Goal: Task Accomplishment & Management: Manage account settings

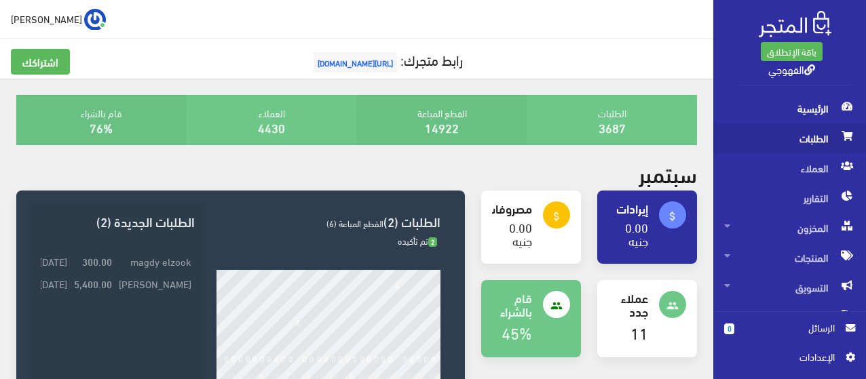
click at [811, 145] on span "الطلبات" at bounding box center [789, 138] width 131 height 30
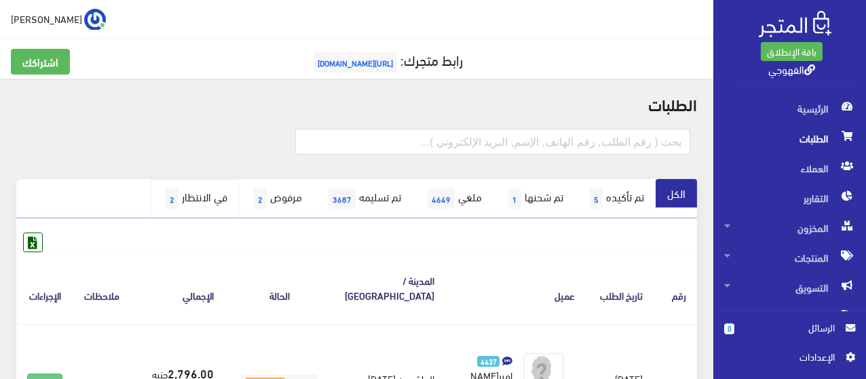
scroll to position [20, 0]
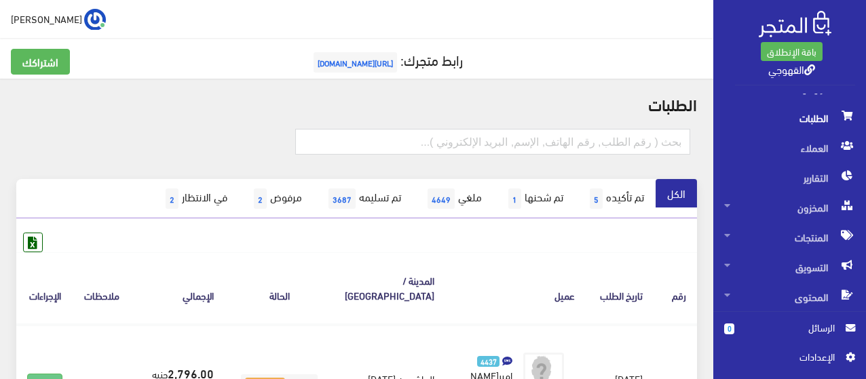
click at [145, 126] on div at bounding box center [356, 149] width 697 height 60
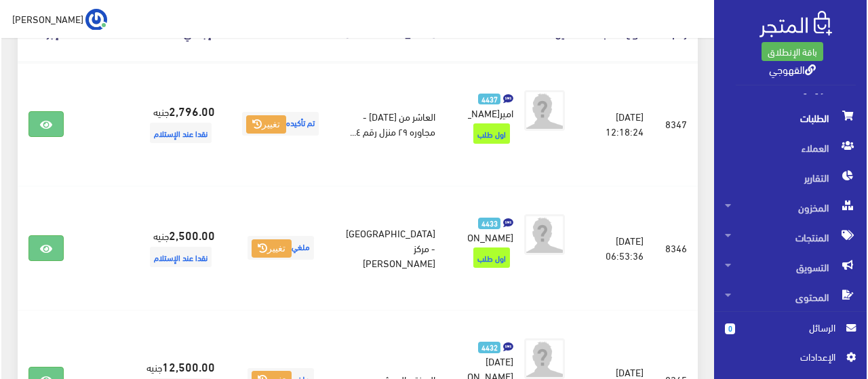
scroll to position [271, 0]
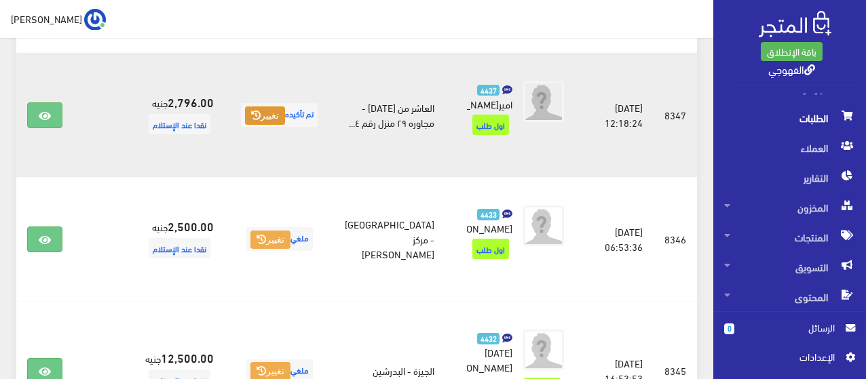
click at [285, 126] on button "تغيير" at bounding box center [265, 116] width 40 height 19
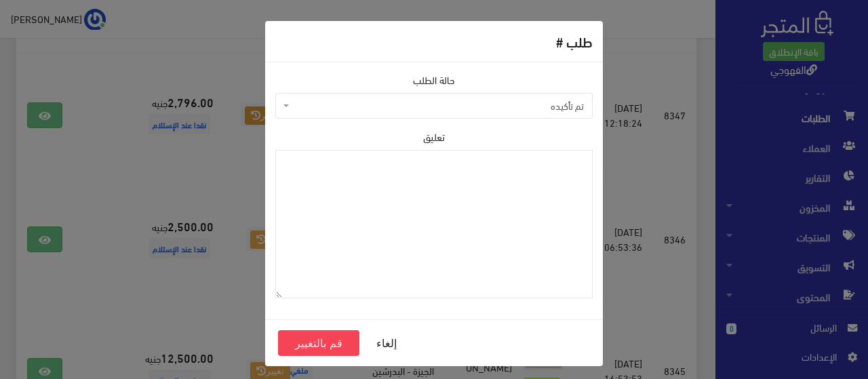
click at [392, 104] on span "تم تأكيده" at bounding box center [438, 106] width 292 height 14
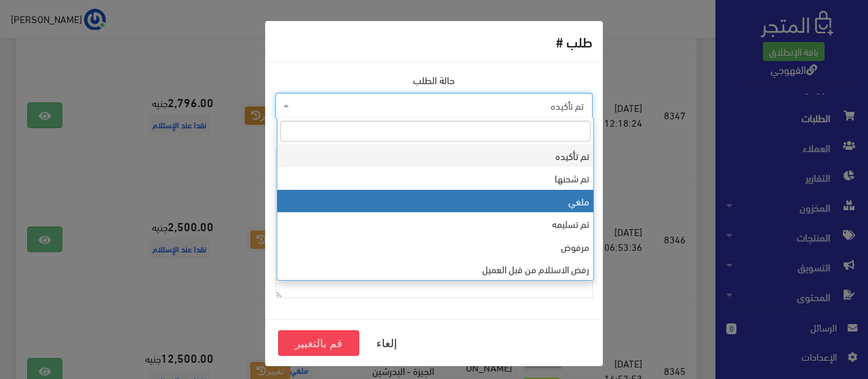
select select "3"
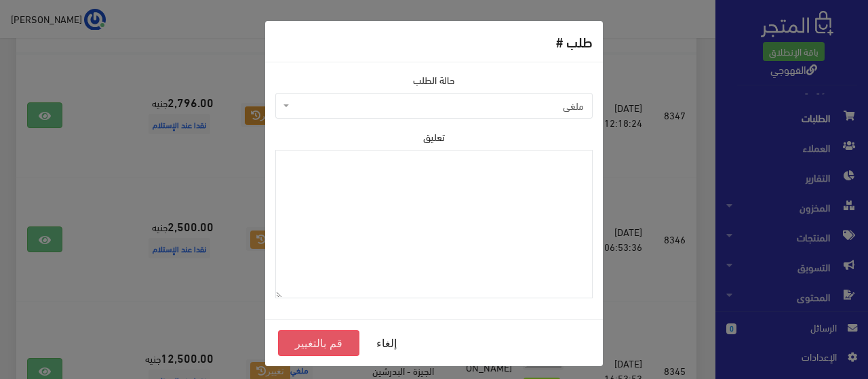
click at [335, 343] on button "قم بالتغيير" at bounding box center [318, 343] width 81 height 26
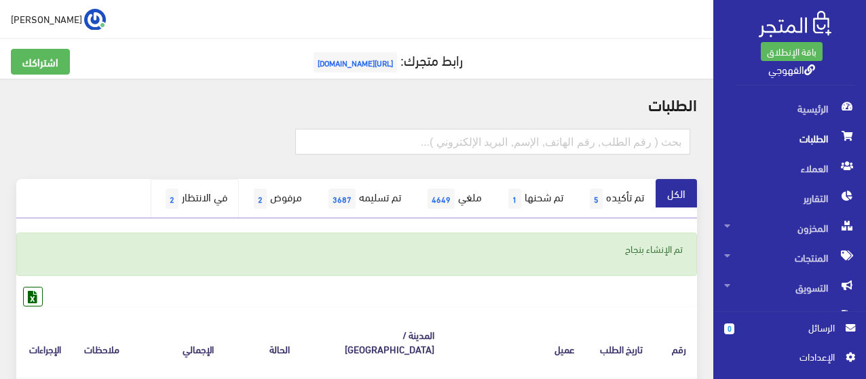
click at [185, 193] on link "في الانتظار 2" at bounding box center [195, 198] width 88 height 39
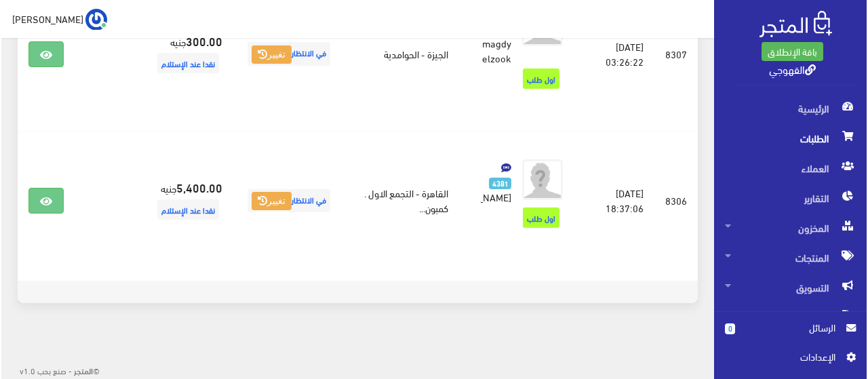
scroll to position [362, 0]
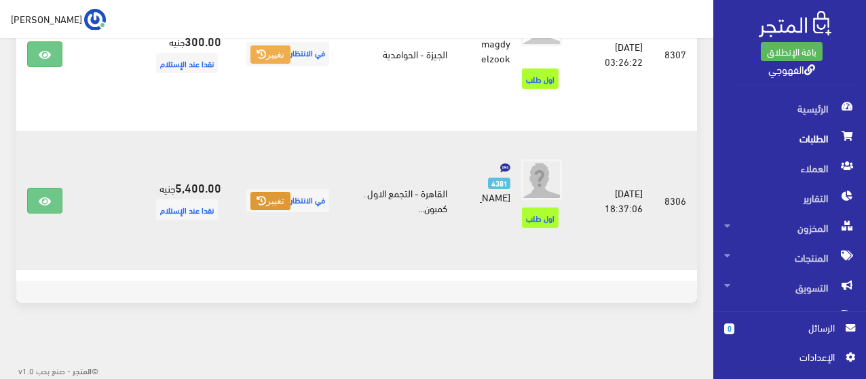
click at [265, 196] on icon at bounding box center [260, 200] width 9 height 9
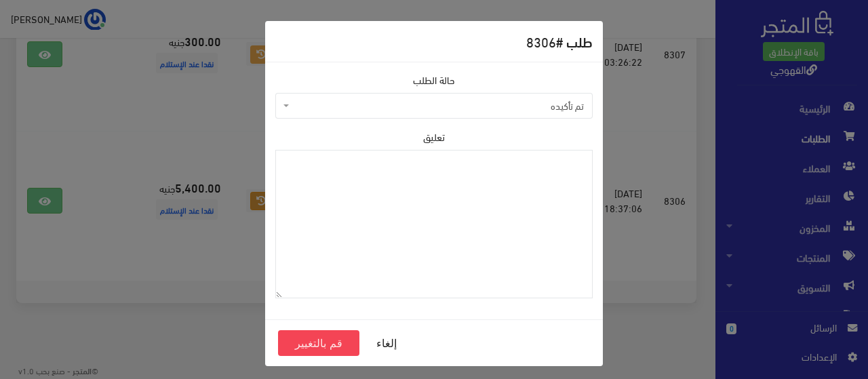
click at [406, 109] on span "تم تأكيده" at bounding box center [438, 106] width 292 height 14
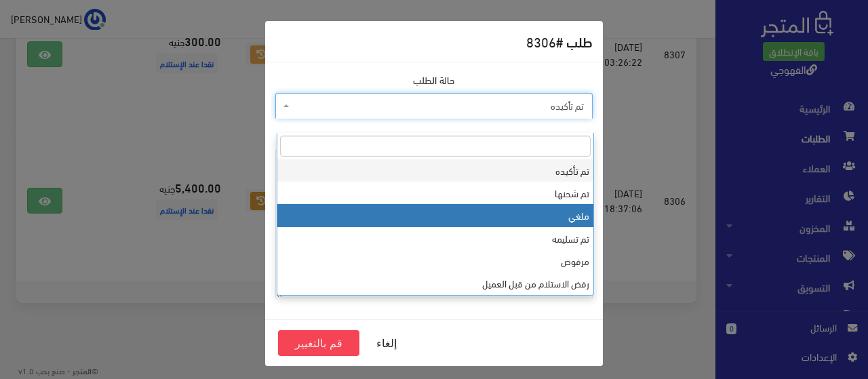
select select "3"
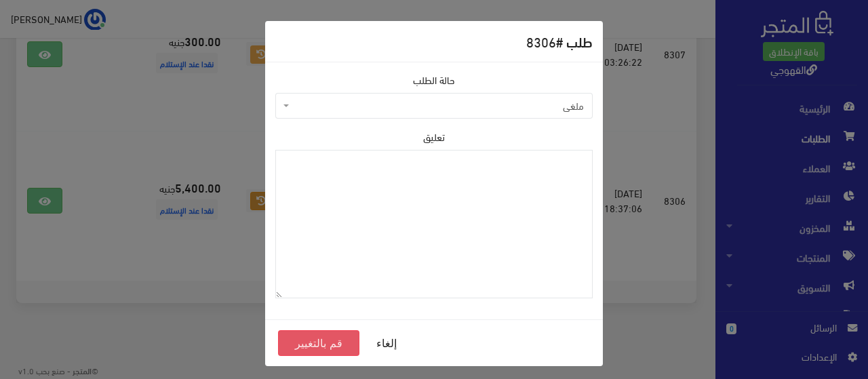
click at [302, 345] on button "قم بالتغيير" at bounding box center [318, 343] width 81 height 26
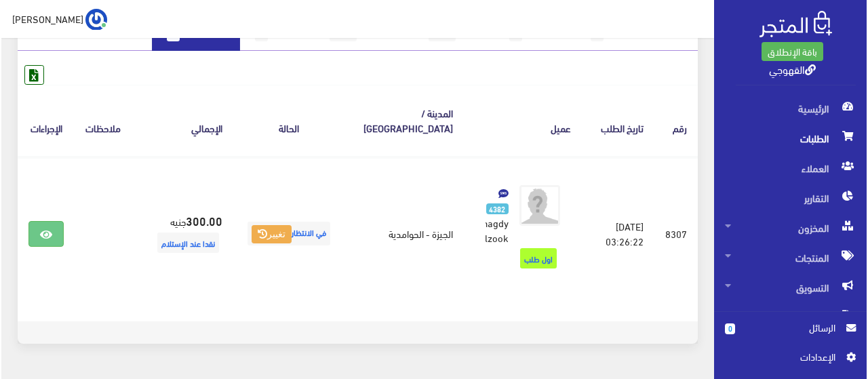
scroll to position [166, 0]
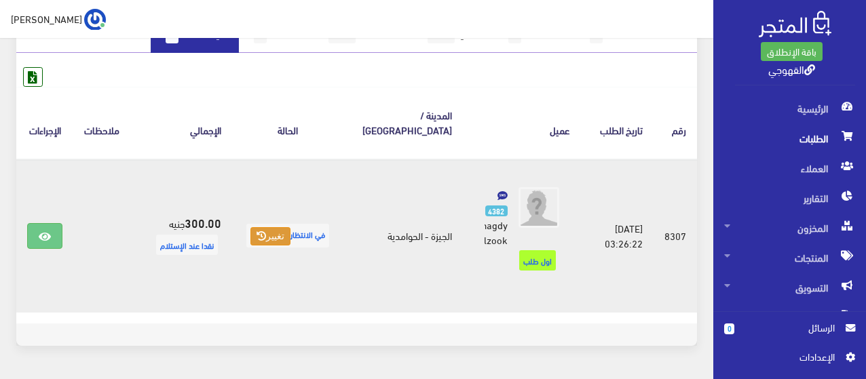
click at [265, 231] on icon at bounding box center [260, 235] width 9 height 9
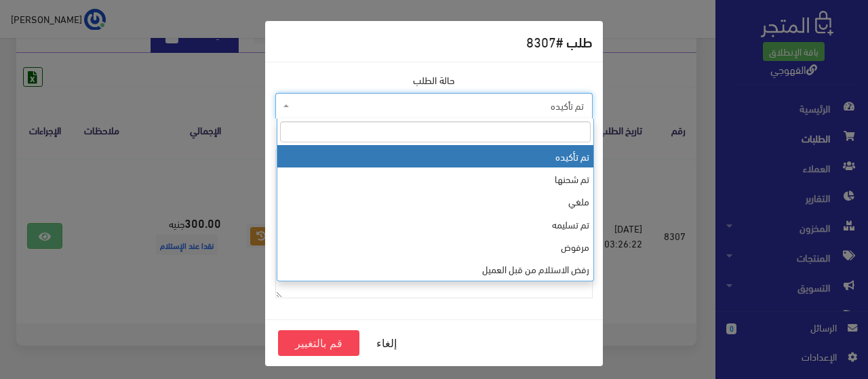
click at [454, 109] on span "تم تأكيده" at bounding box center [438, 106] width 292 height 14
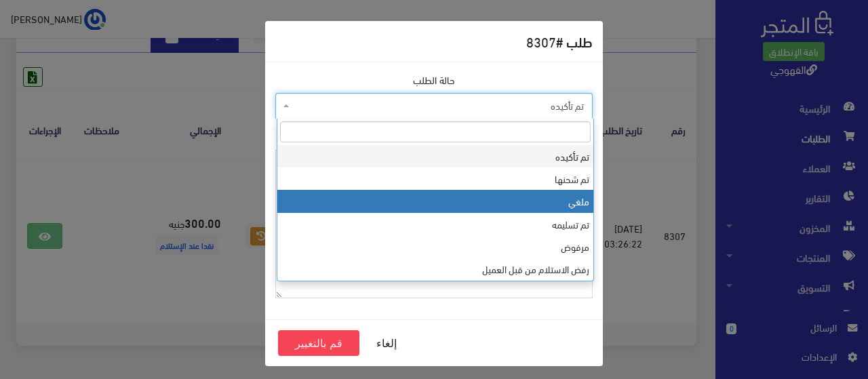
select select "3"
click at [464, 197] on textarea "تعليق" at bounding box center [434, 224] width 318 height 149
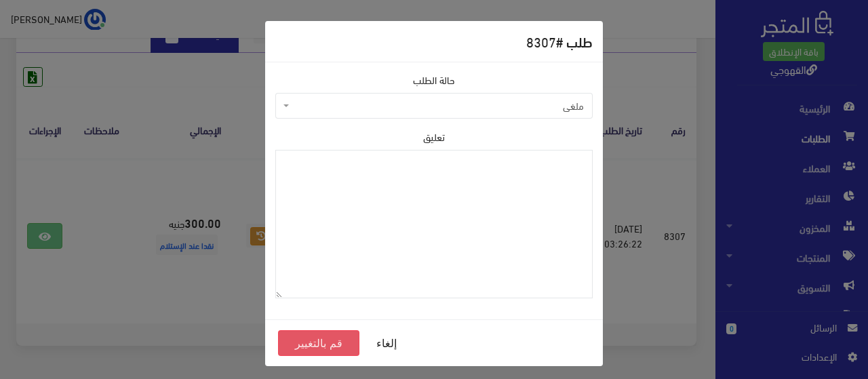
click at [331, 341] on button "قم بالتغيير" at bounding box center [318, 343] width 81 height 26
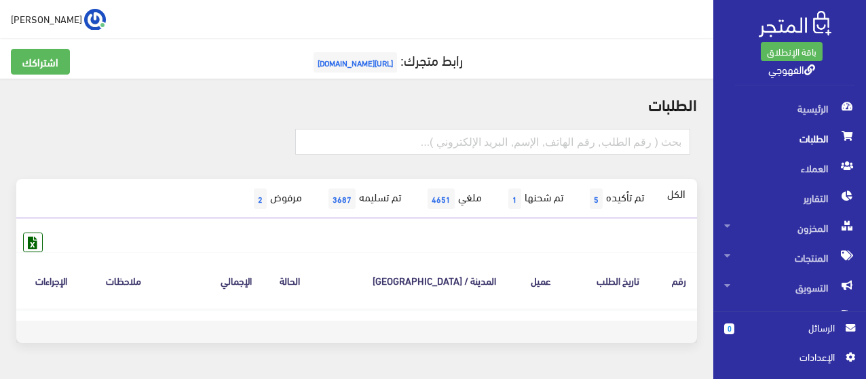
click at [126, 347] on div "الكل تم تأكيده 5 تم شحنها 1 ملغي 4651 تم تسليمه 3687 2" at bounding box center [356, 269] width 697 height 180
click at [631, 190] on link "تم تأكيده 5" at bounding box center [615, 198] width 81 height 39
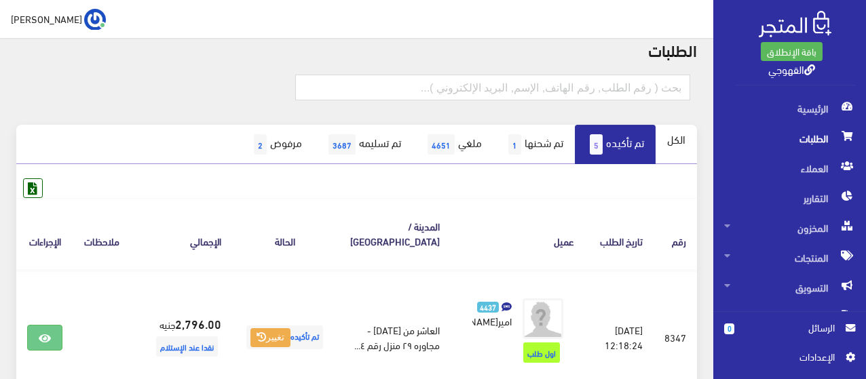
scroll to position [81, 0]
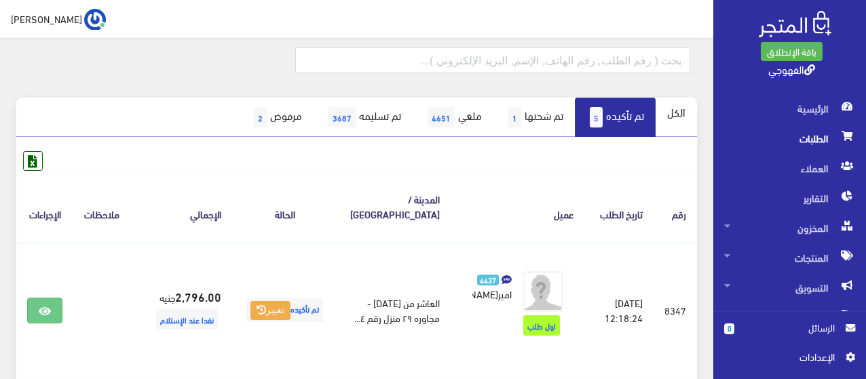
click at [801, 324] on span "الرسائل" at bounding box center [790, 327] width 90 height 15
